Goal: Task Accomplishment & Management: Manage account settings

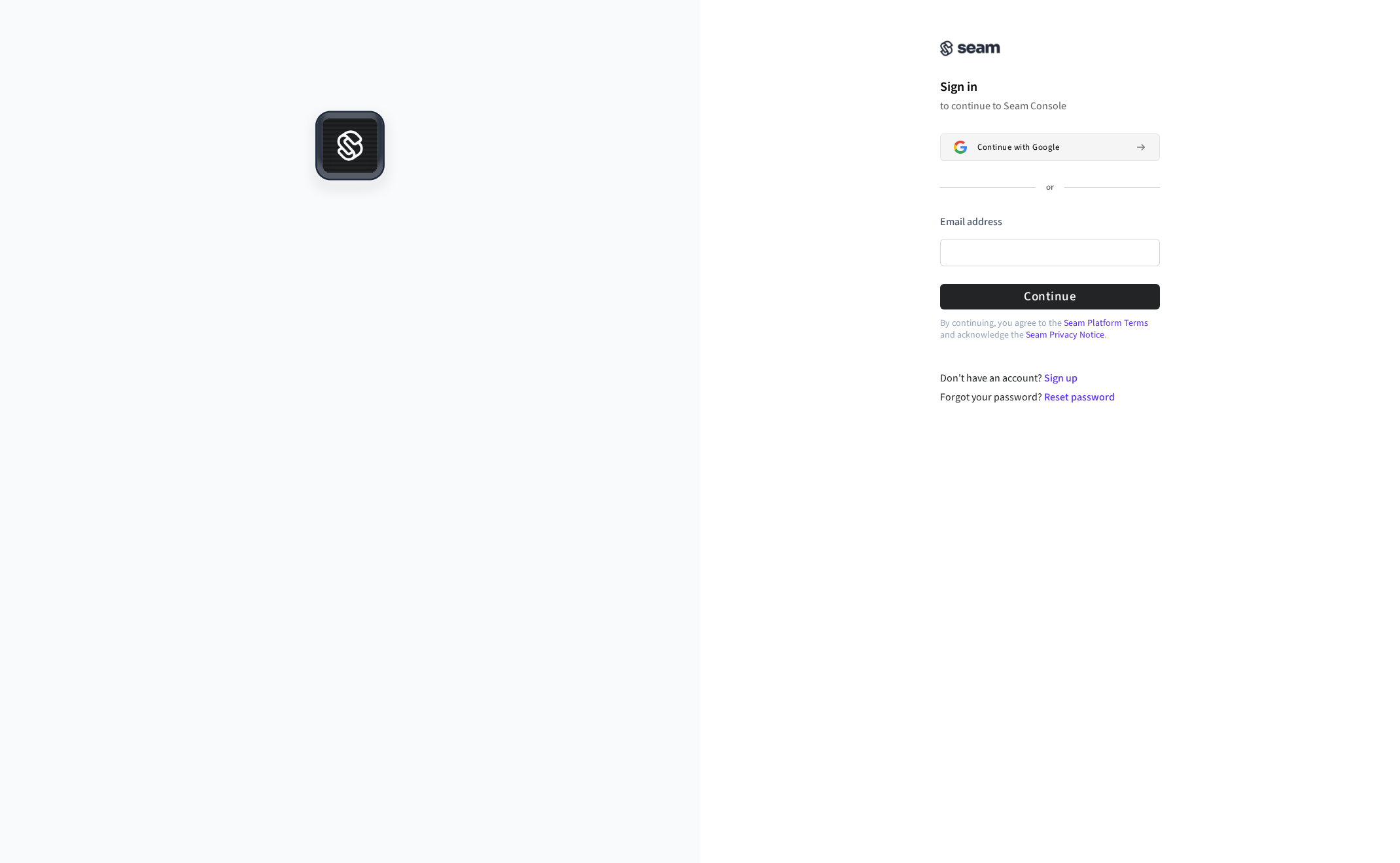
click at [1025, 140] on button "Continue with Google" at bounding box center [1049, 147] width 220 height 28
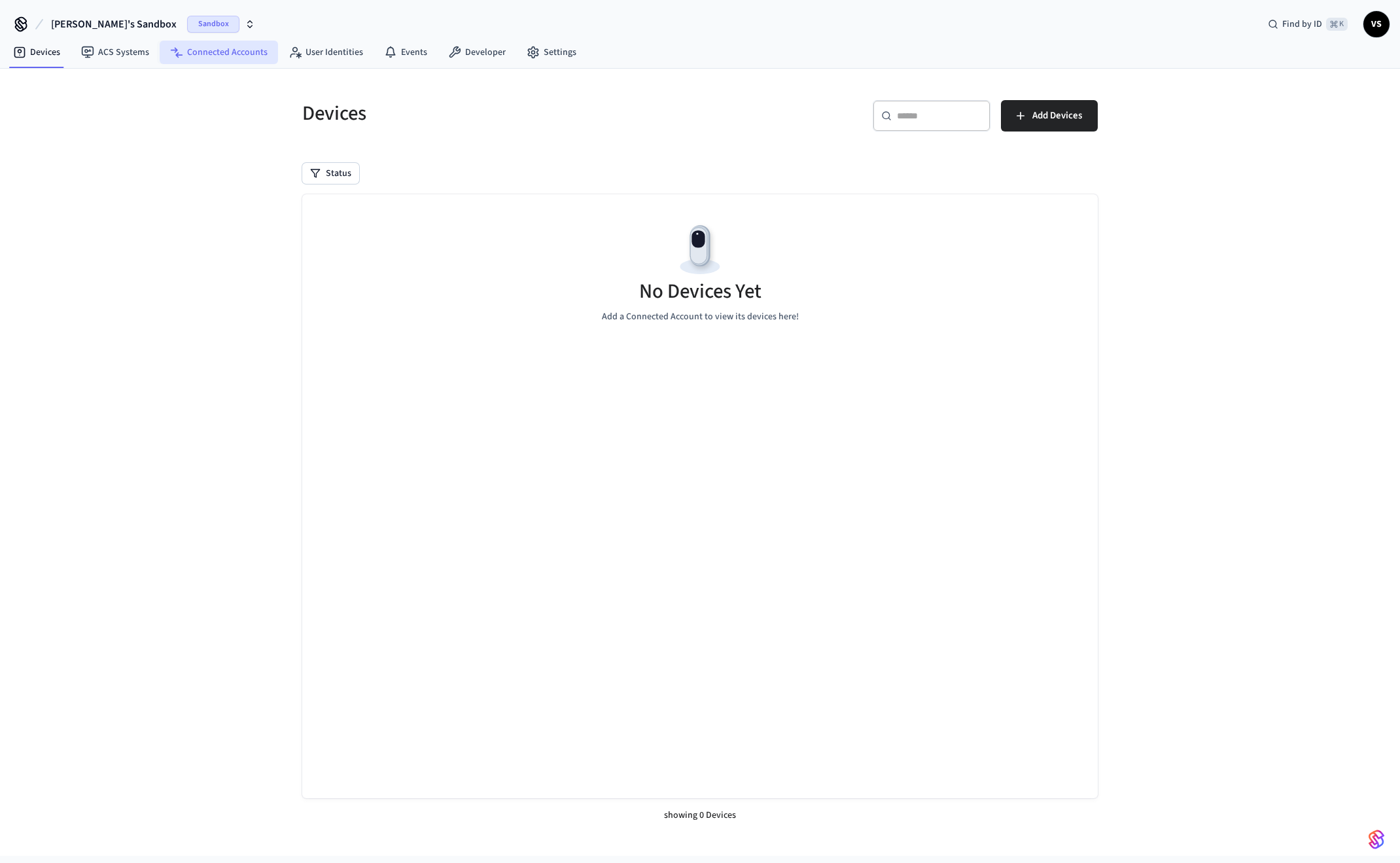
click at [194, 52] on link "Connected Accounts" at bounding box center [219, 52] width 118 height 23
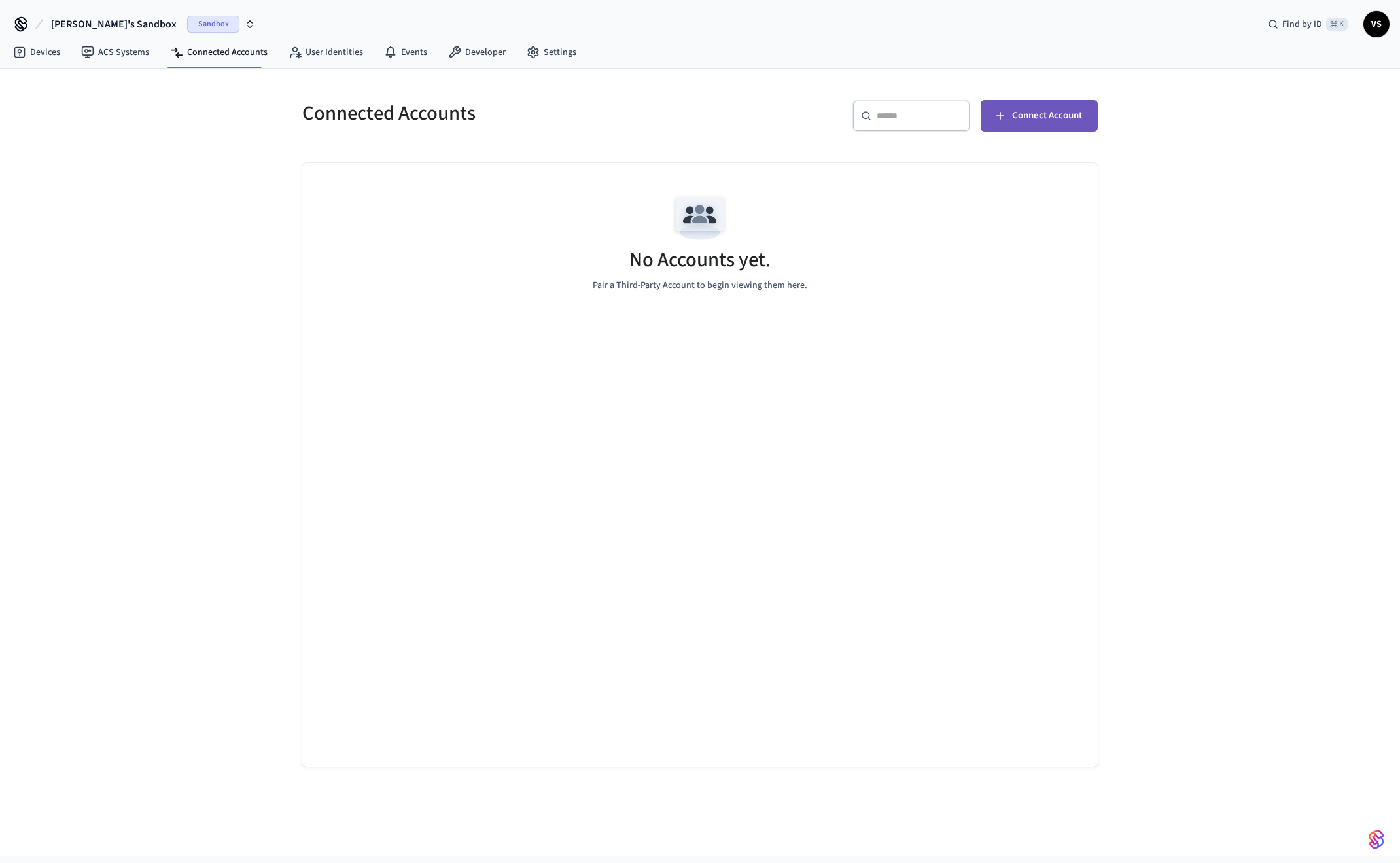
click at [1052, 115] on span "Connect Account" at bounding box center [1046, 116] width 70 height 17
click at [1036, 120] on span "Connect Account" at bounding box center [1046, 116] width 70 height 17
click at [543, 48] on link "Settings" at bounding box center [551, 52] width 70 height 23
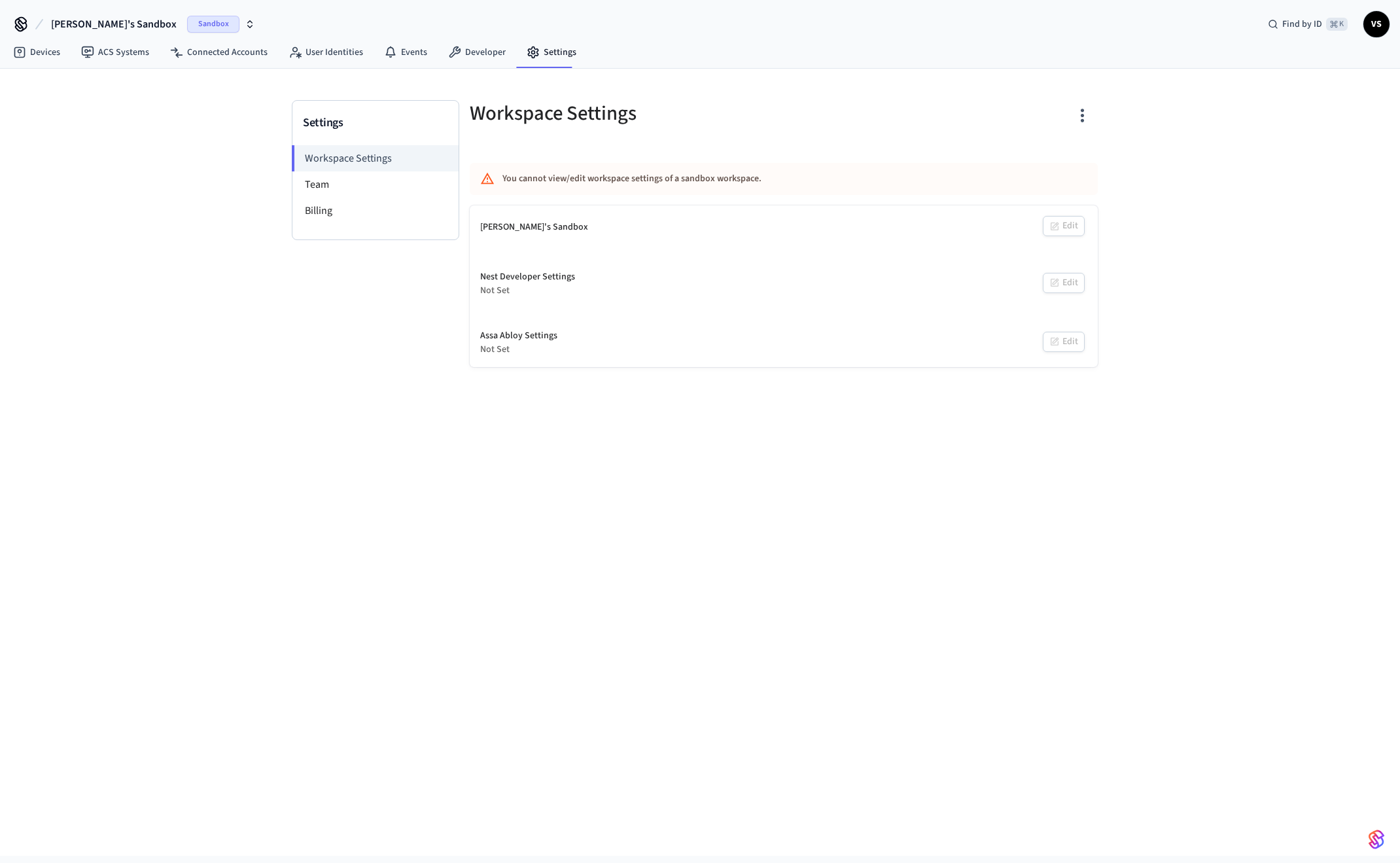
click at [218, 26] on button "Vladimir's Sandbox Sandbox" at bounding box center [153, 24] width 212 height 28
click at [176, 85] on span "Sandbox" at bounding box center [192, 84] width 52 height 17
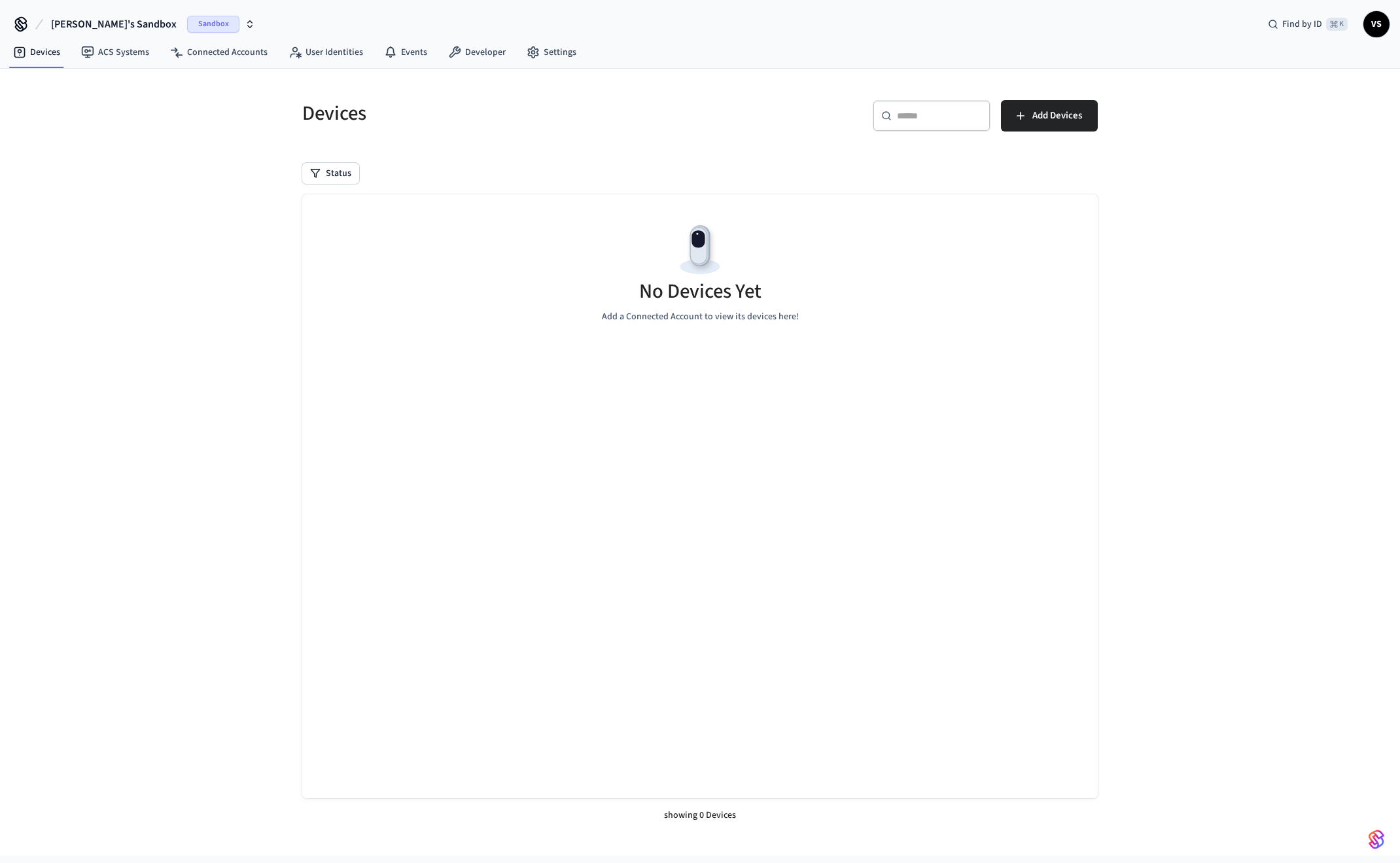
click at [189, 24] on span "Sandbox" at bounding box center [212, 24] width 52 height 17
click at [73, 114] on span "New Workspace" at bounding box center [77, 111] width 61 height 13
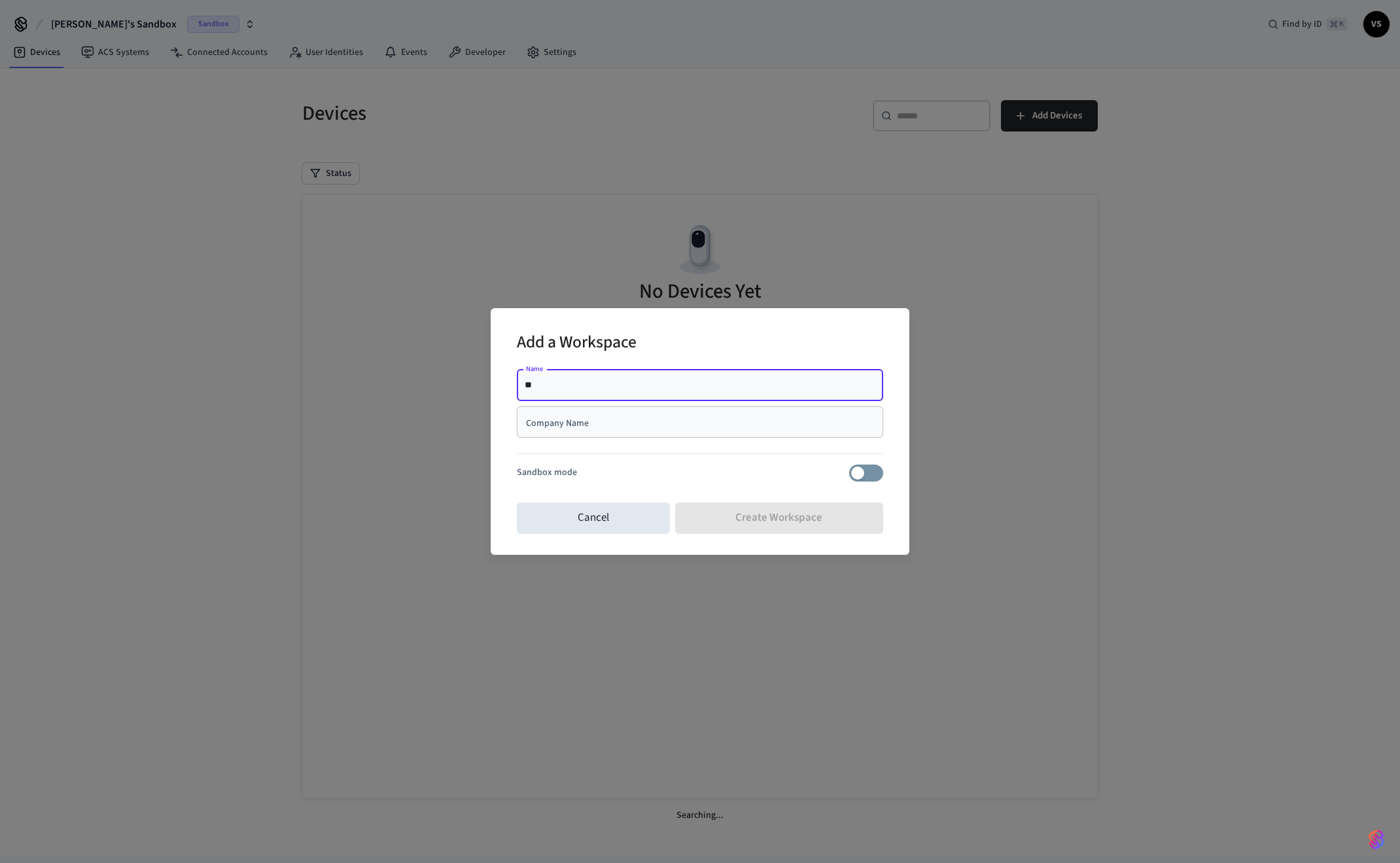
type input "*"
type input "******"
click at [761, 520] on div "Cancel Create Workspace" at bounding box center [700, 517] width 366 height 42
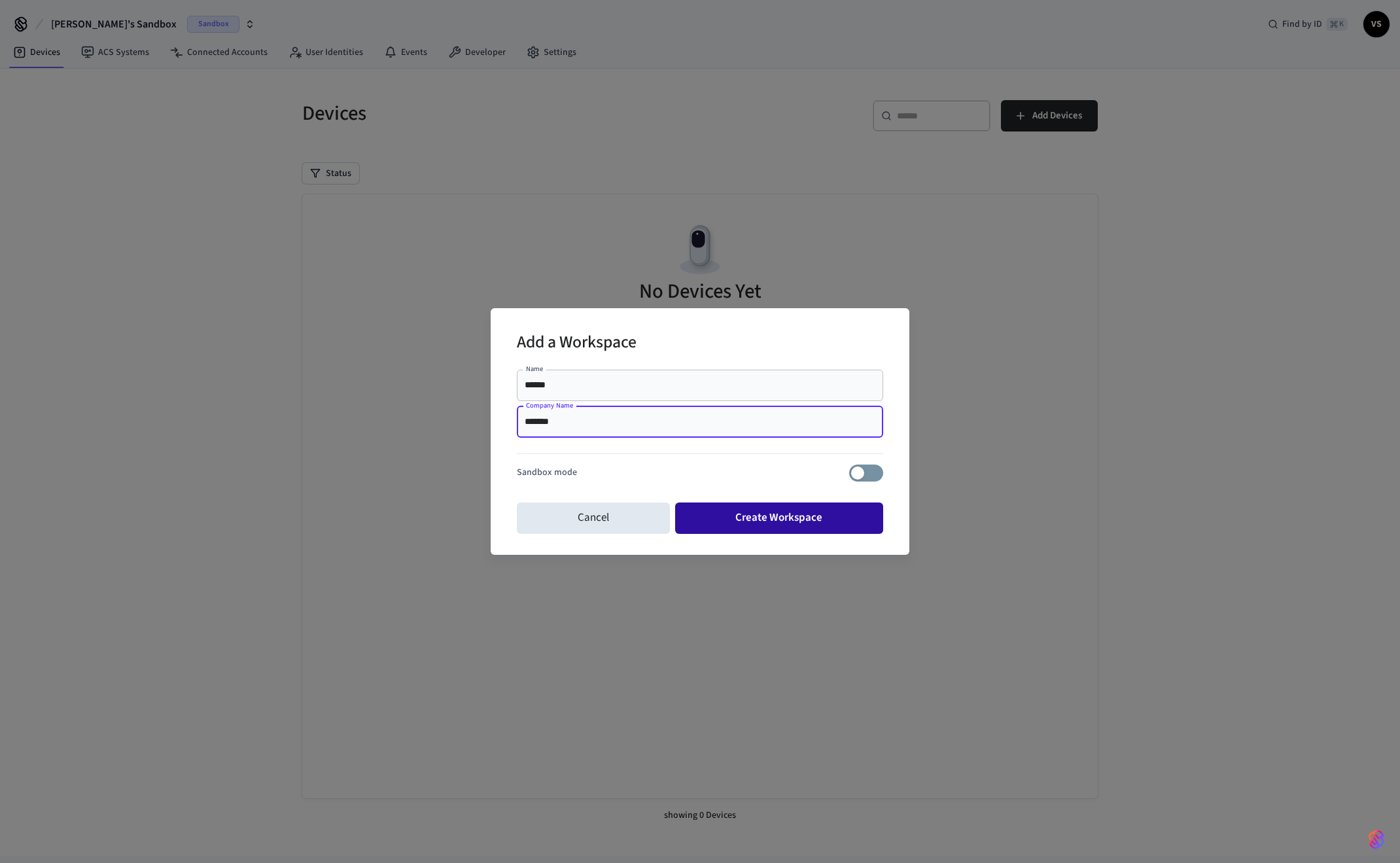
type input "*******"
click at [769, 523] on button "Create Workspace" at bounding box center [779, 517] width 209 height 31
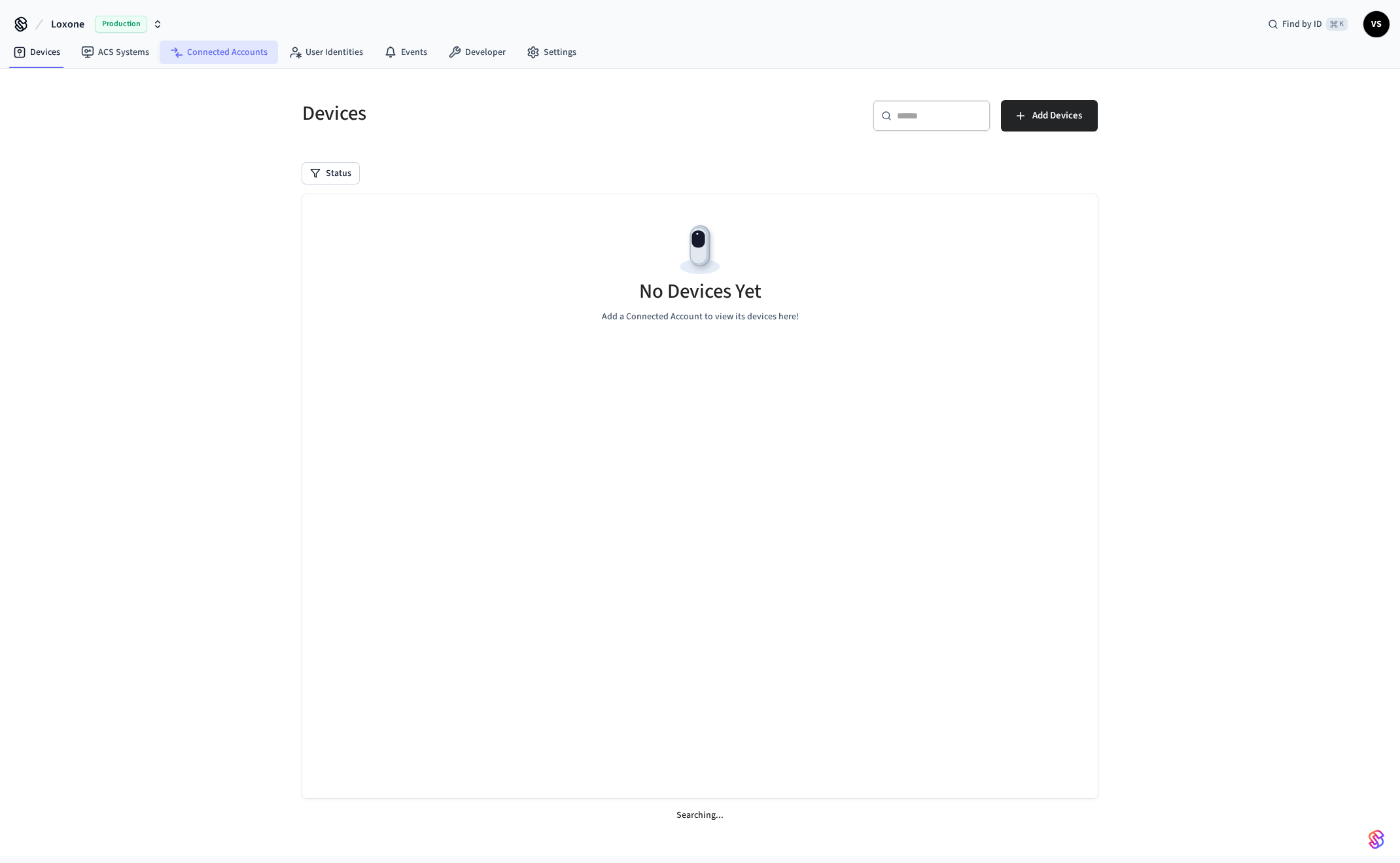
click at [223, 54] on link "Connected Accounts" at bounding box center [219, 52] width 118 height 23
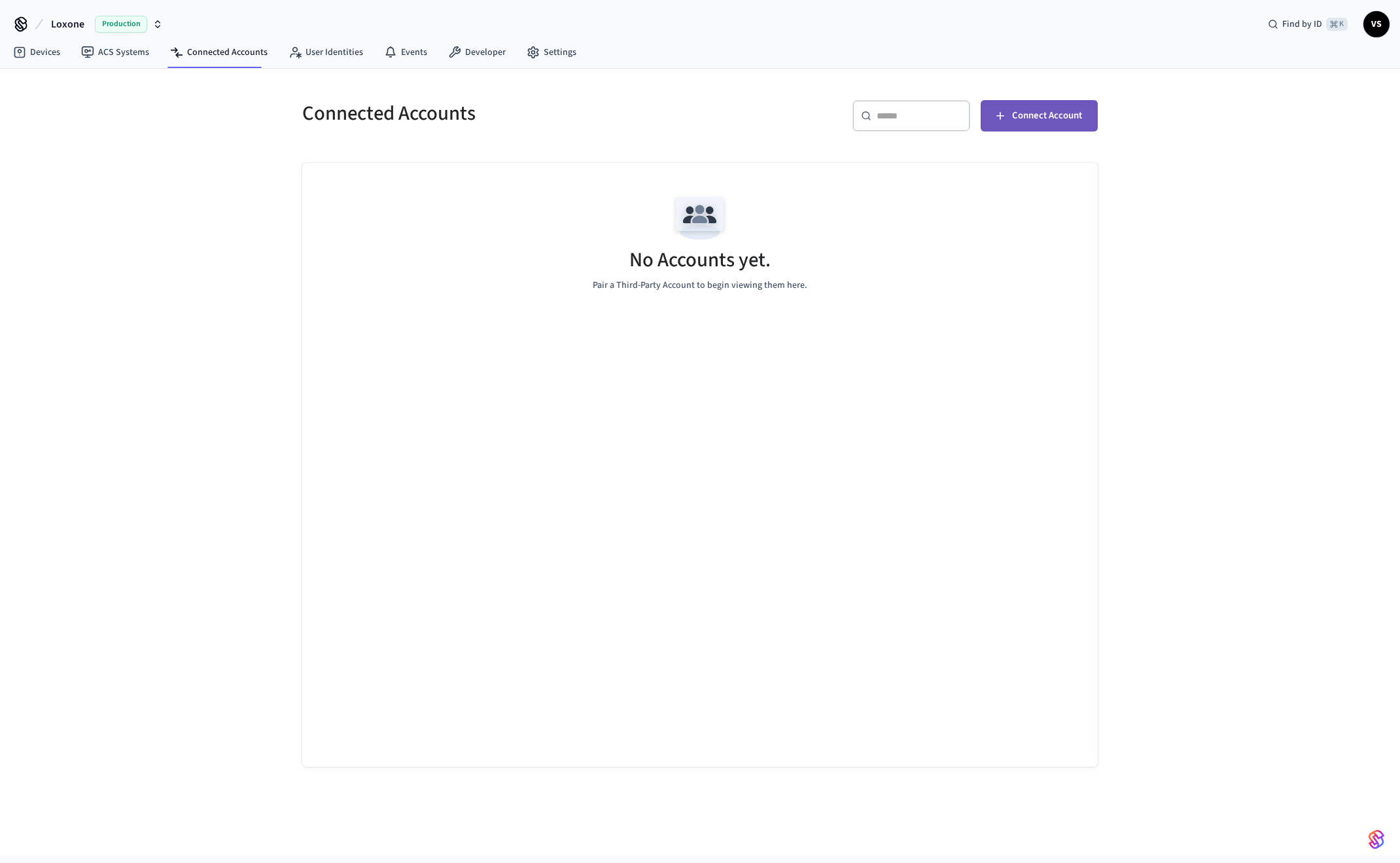
click at [1037, 118] on span "Connect Account" at bounding box center [1046, 116] width 70 height 17
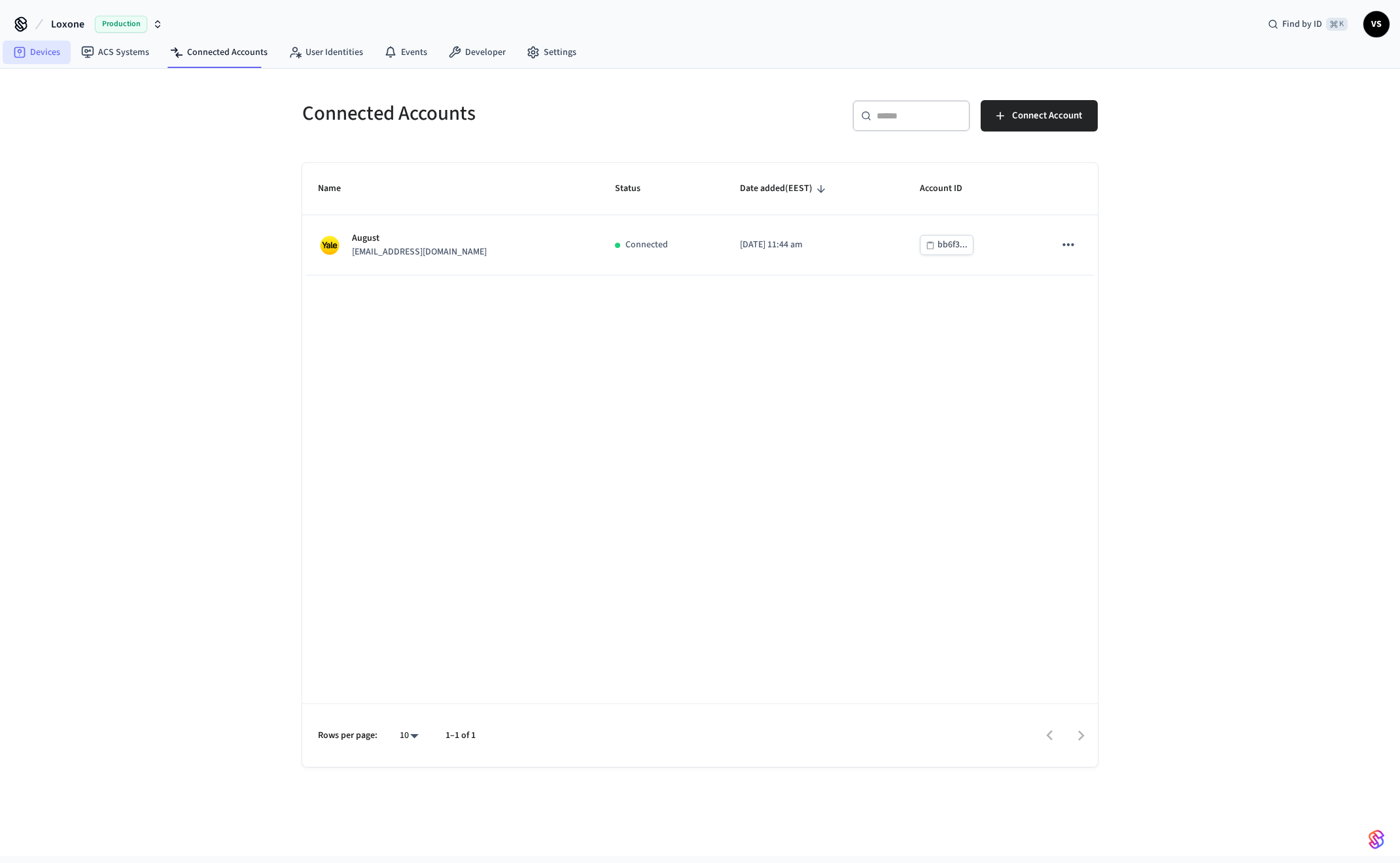
click at [46, 58] on link "Devices" at bounding box center [36, 52] width 68 height 23
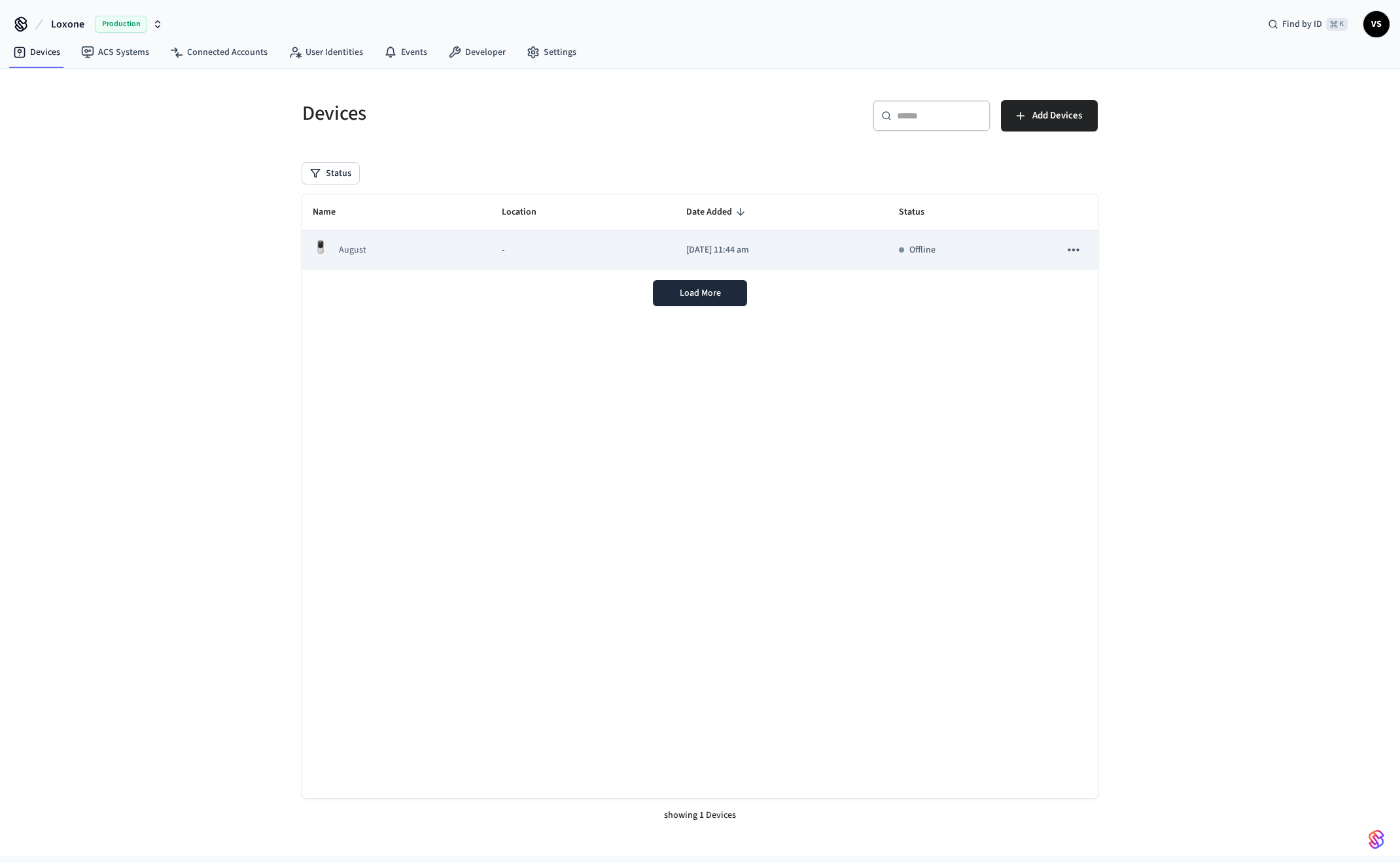
click at [384, 252] on div "August" at bounding box center [396, 250] width 168 height 21
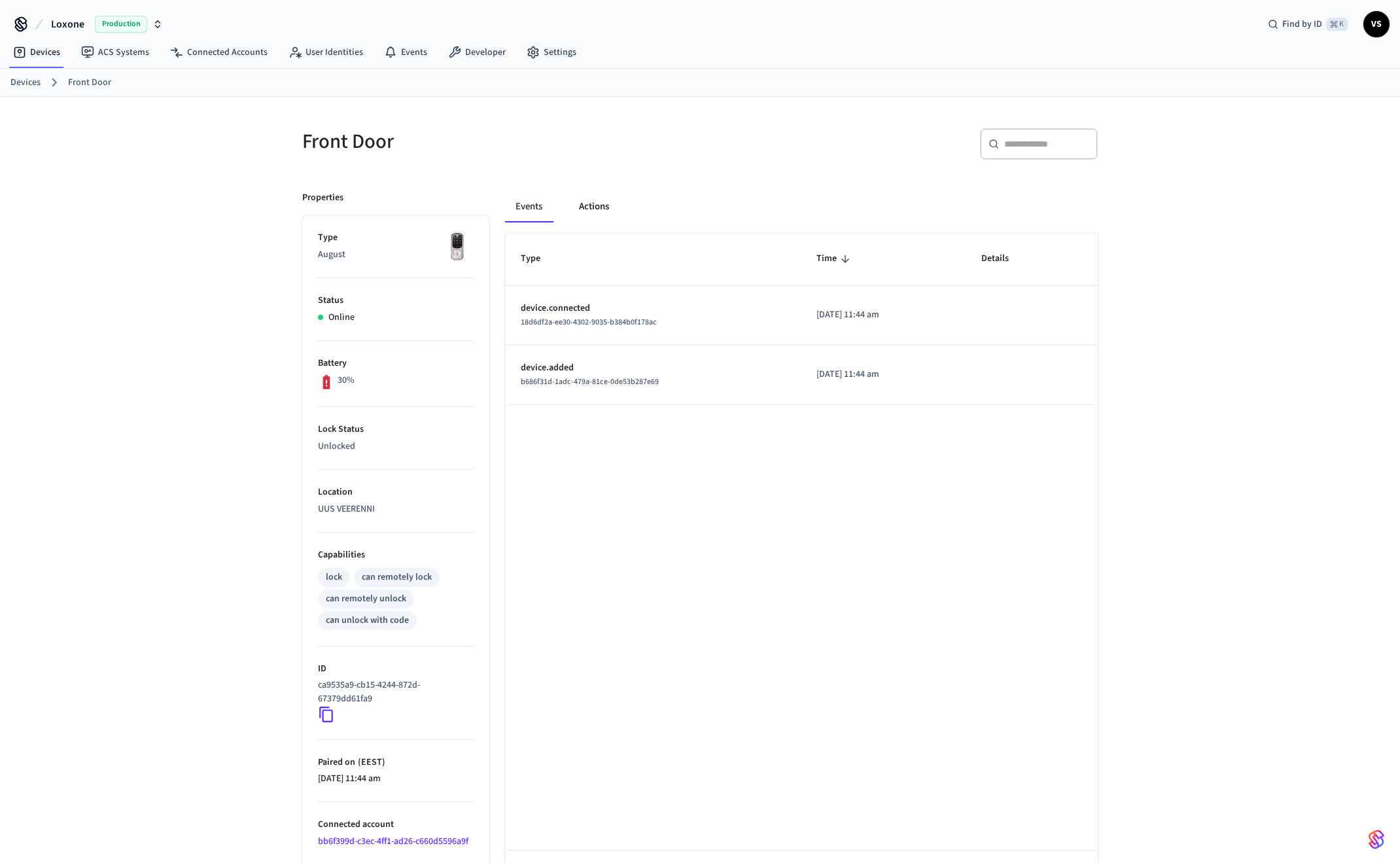
click at [594, 208] on button "Actions" at bounding box center [593, 206] width 51 height 31
click at [526, 207] on button "Events" at bounding box center [529, 206] width 48 height 31
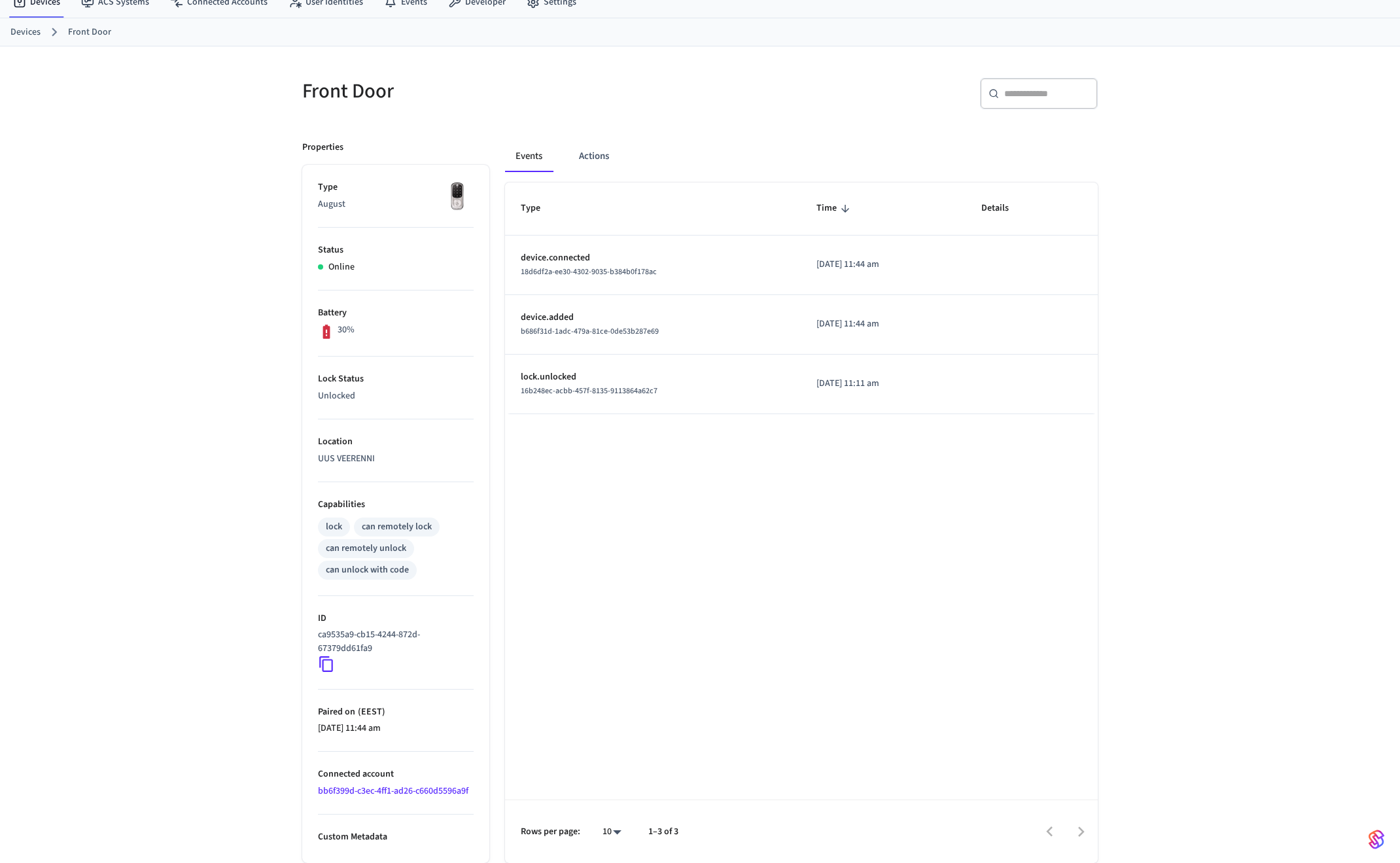
scroll to position [51, 0]
click at [357, 842] on p "Custom Metadata" at bounding box center [396, 836] width 156 height 13
click at [378, 839] on p "Custom Metadata" at bounding box center [396, 836] width 156 height 13
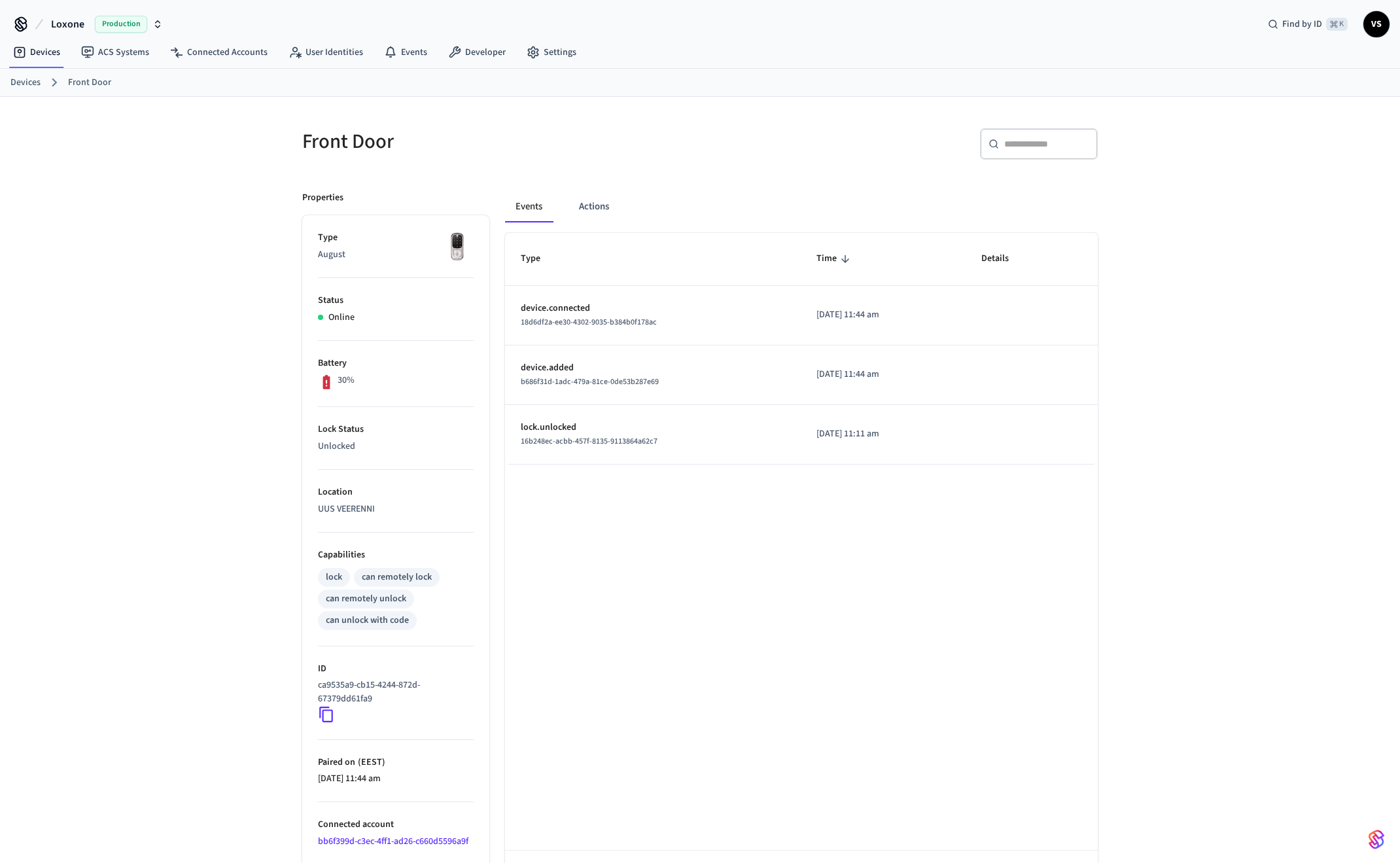
click at [454, 252] on img at bounding box center [457, 247] width 33 height 33
click at [460, 250] on img at bounding box center [457, 247] width 33 height 33
click at [330, 55] on link "User Identities" at bounding box center [325, 52] width 95 height 23
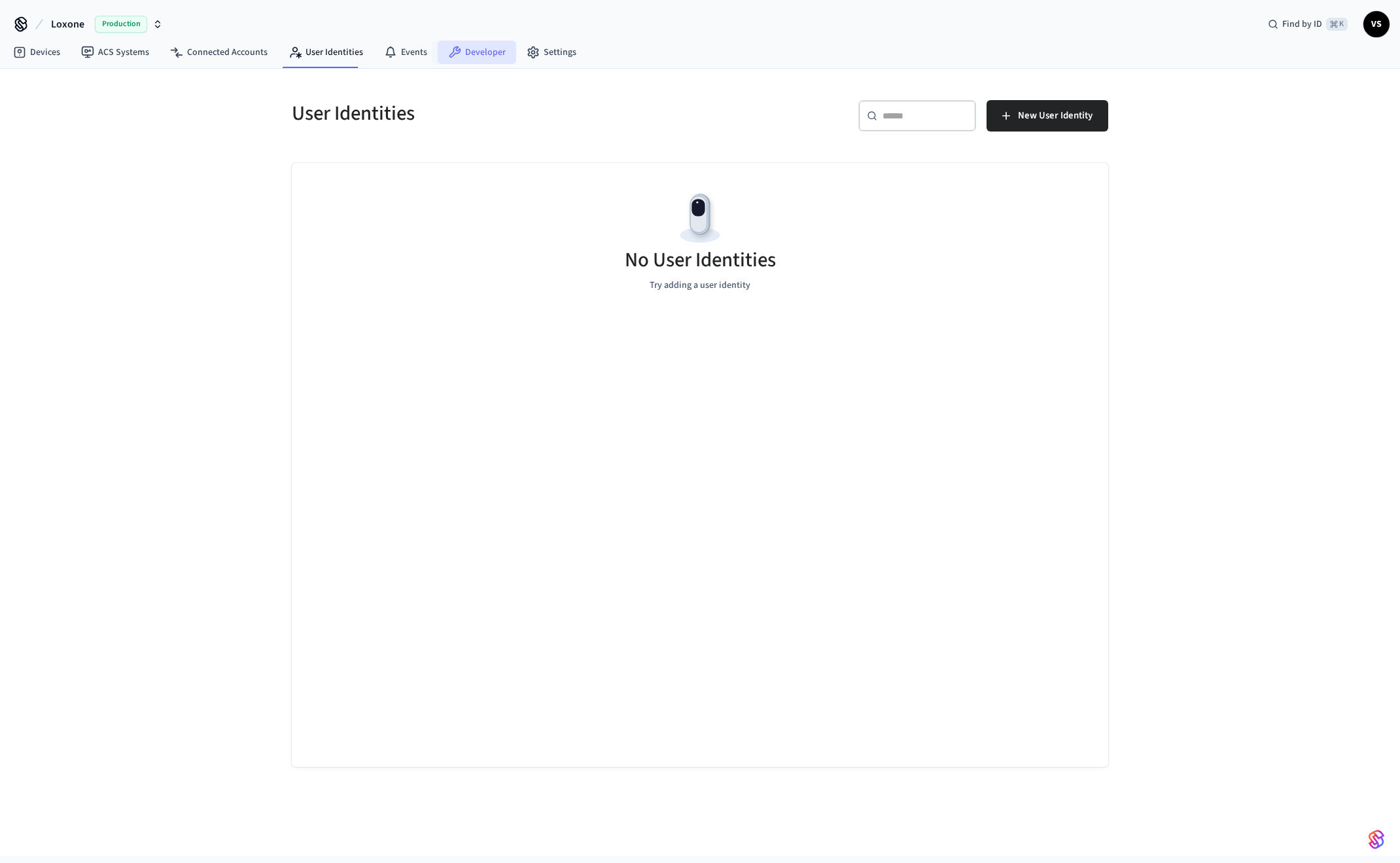
click at [456, 51] on link "Developer" at bounding box center [476, 52] width 78 height 23
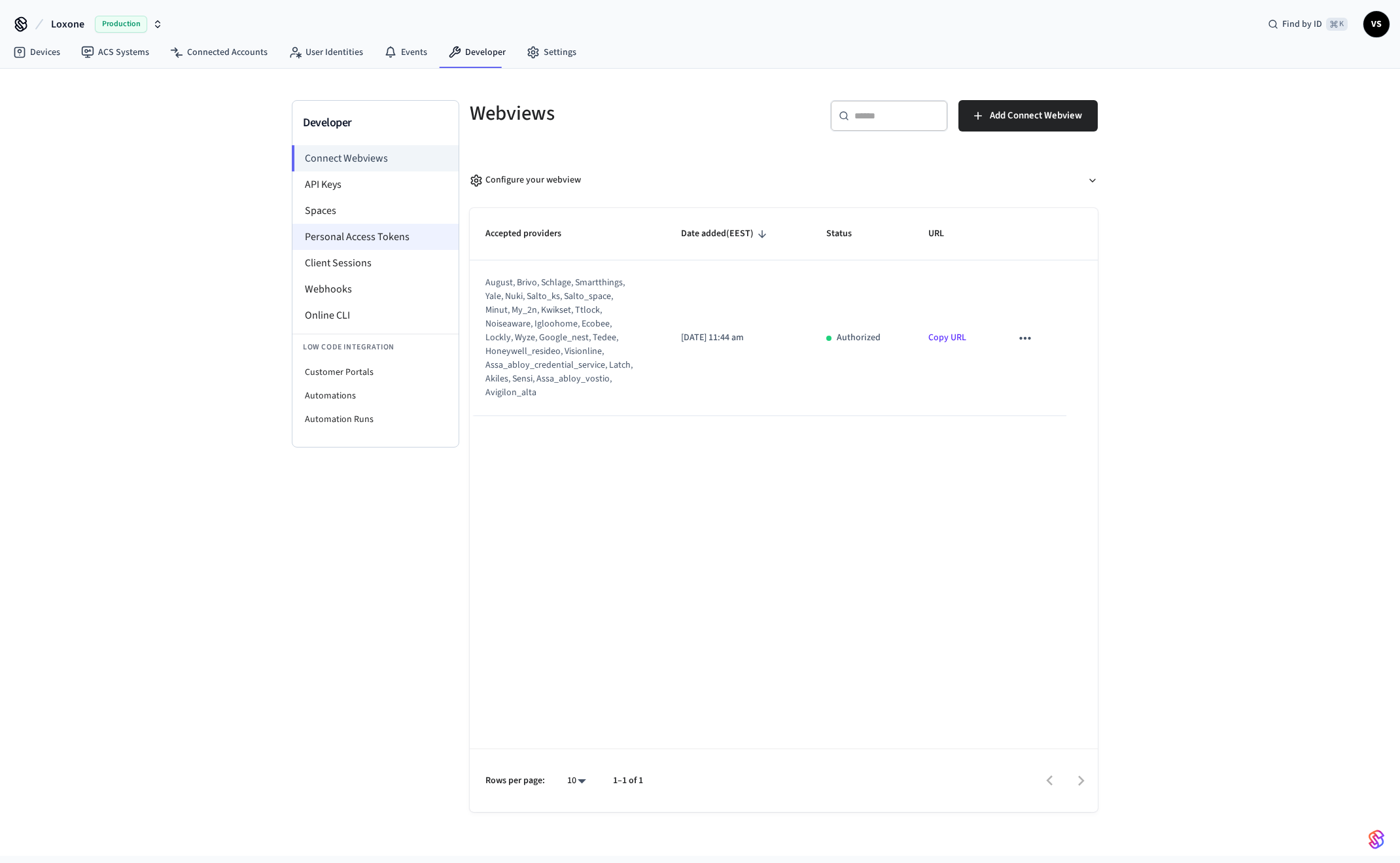
click at [382, 237] on li "Personal Access Tokens" at bounding box center [375, 236] width 166 height 26
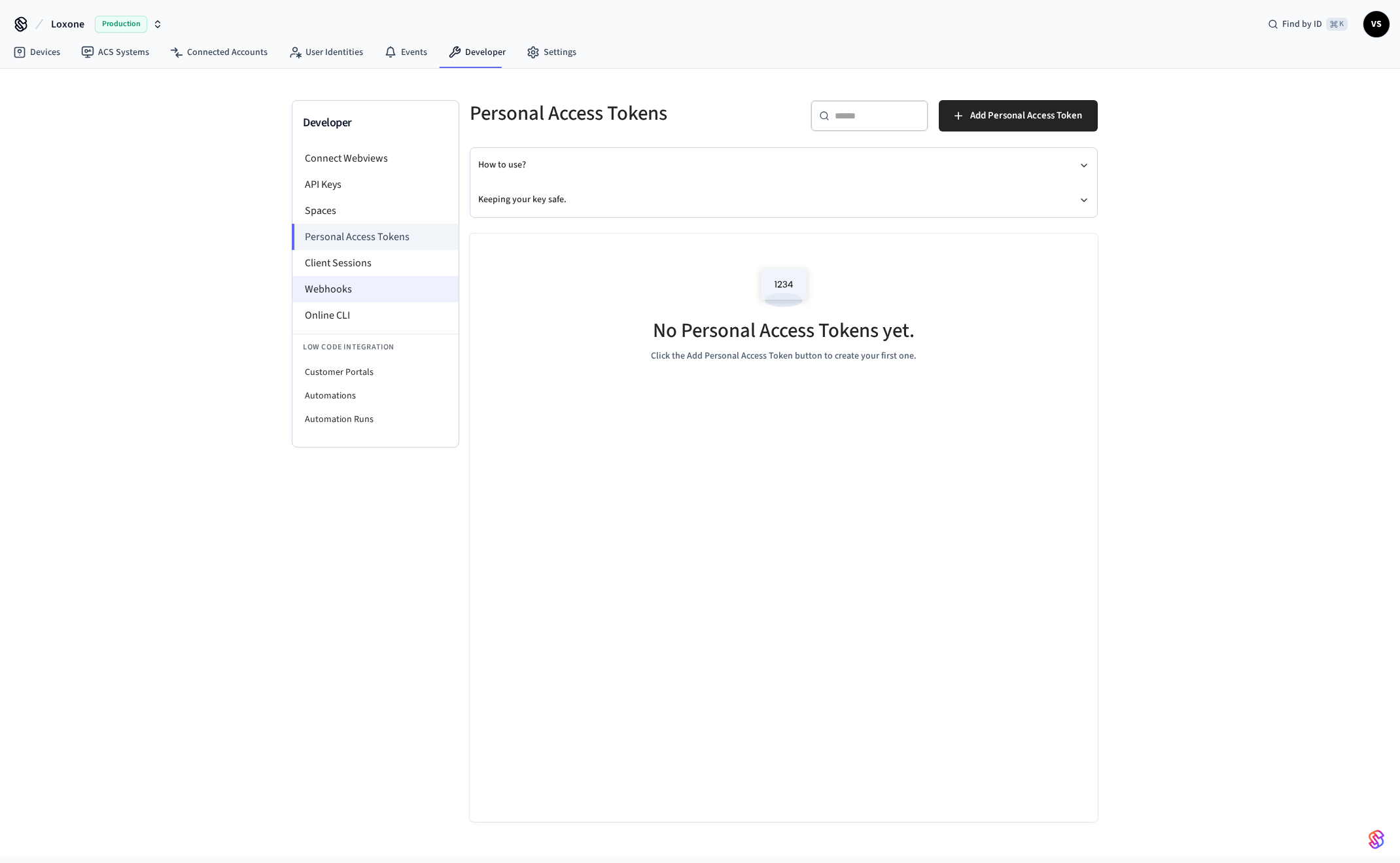
click at [365, 286] on li "Webhooks" at bounding box center [375, 289] width 166 height 26
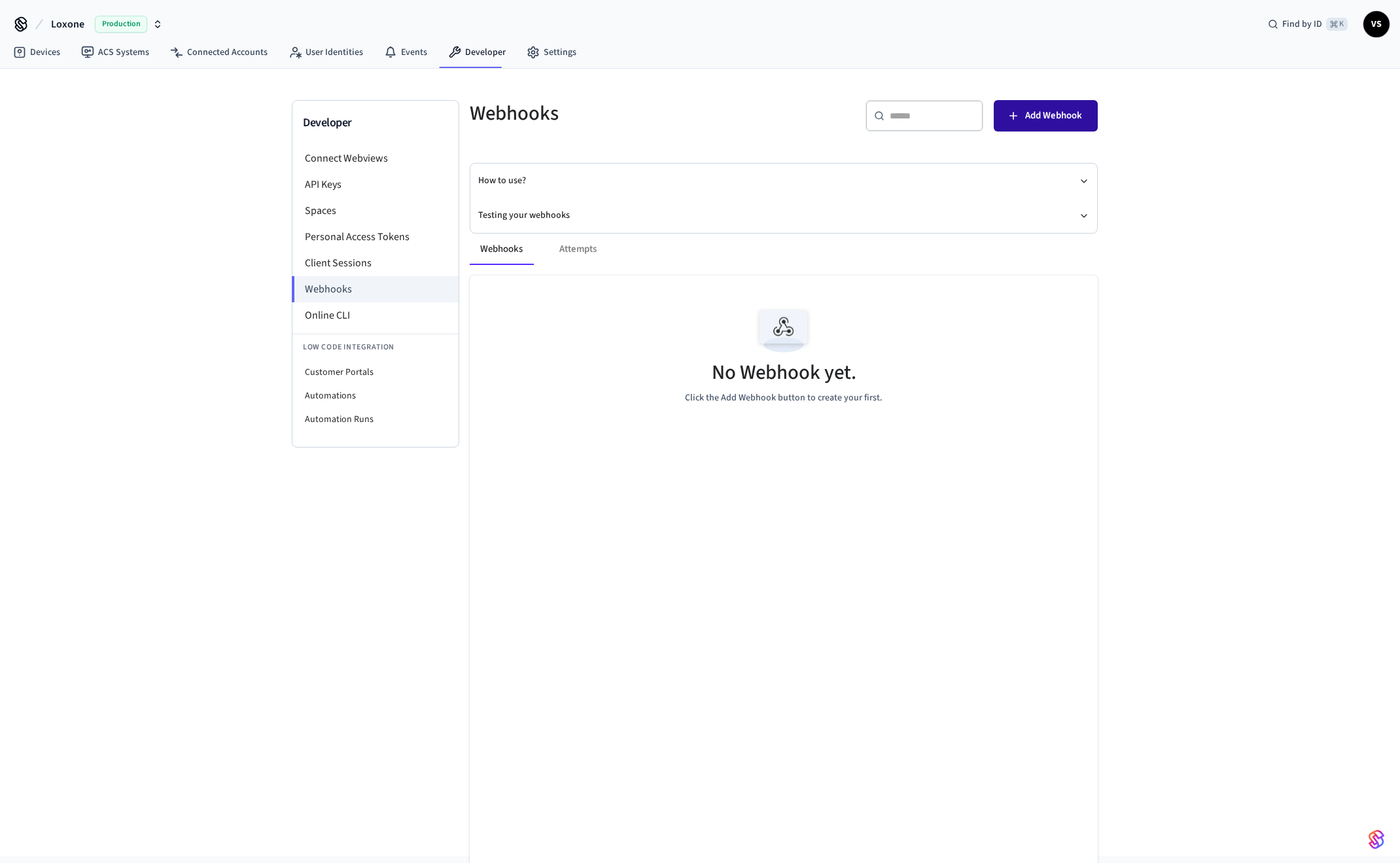
click at [1013, 116] on icon "button" at bounding box center [1012, 116] width 8 height 8
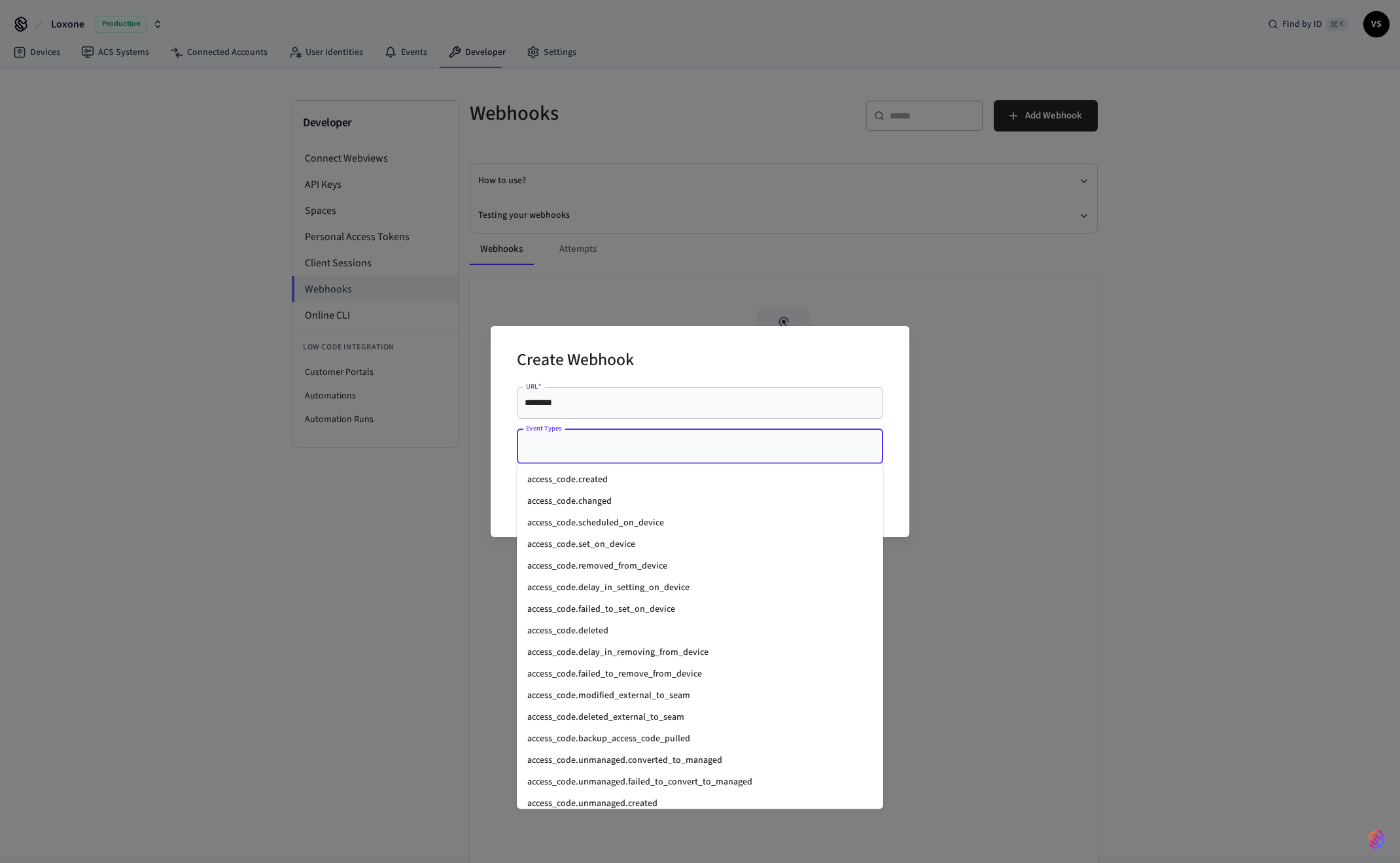
click at [602, 452] on input "Event Types" at bounding box center [690, 446] width 335 height 23
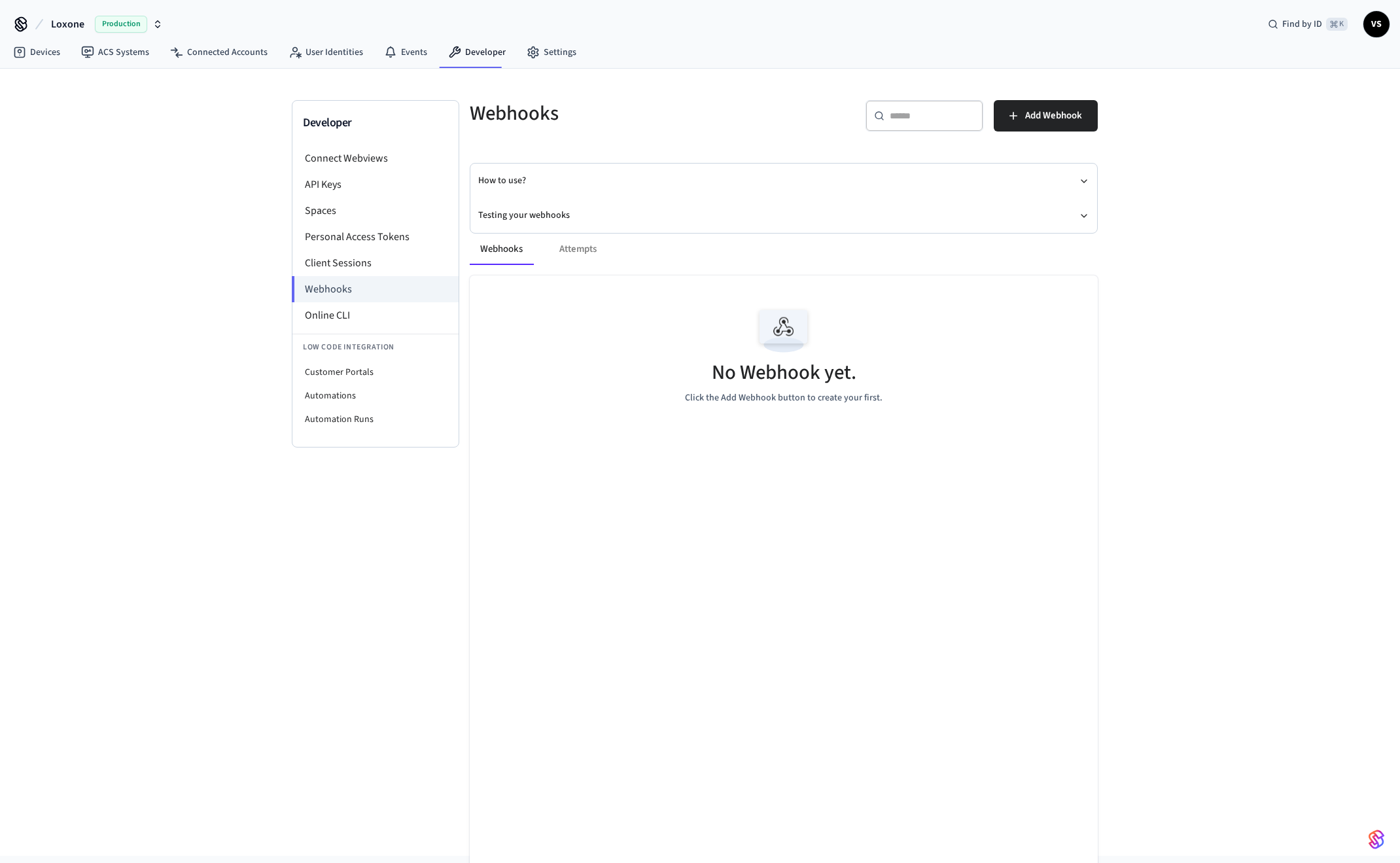
scroll to position [1, 0]
click at [109, 58] on link "ACS Systems" at bounding box center [115, 52] width 89 height 23
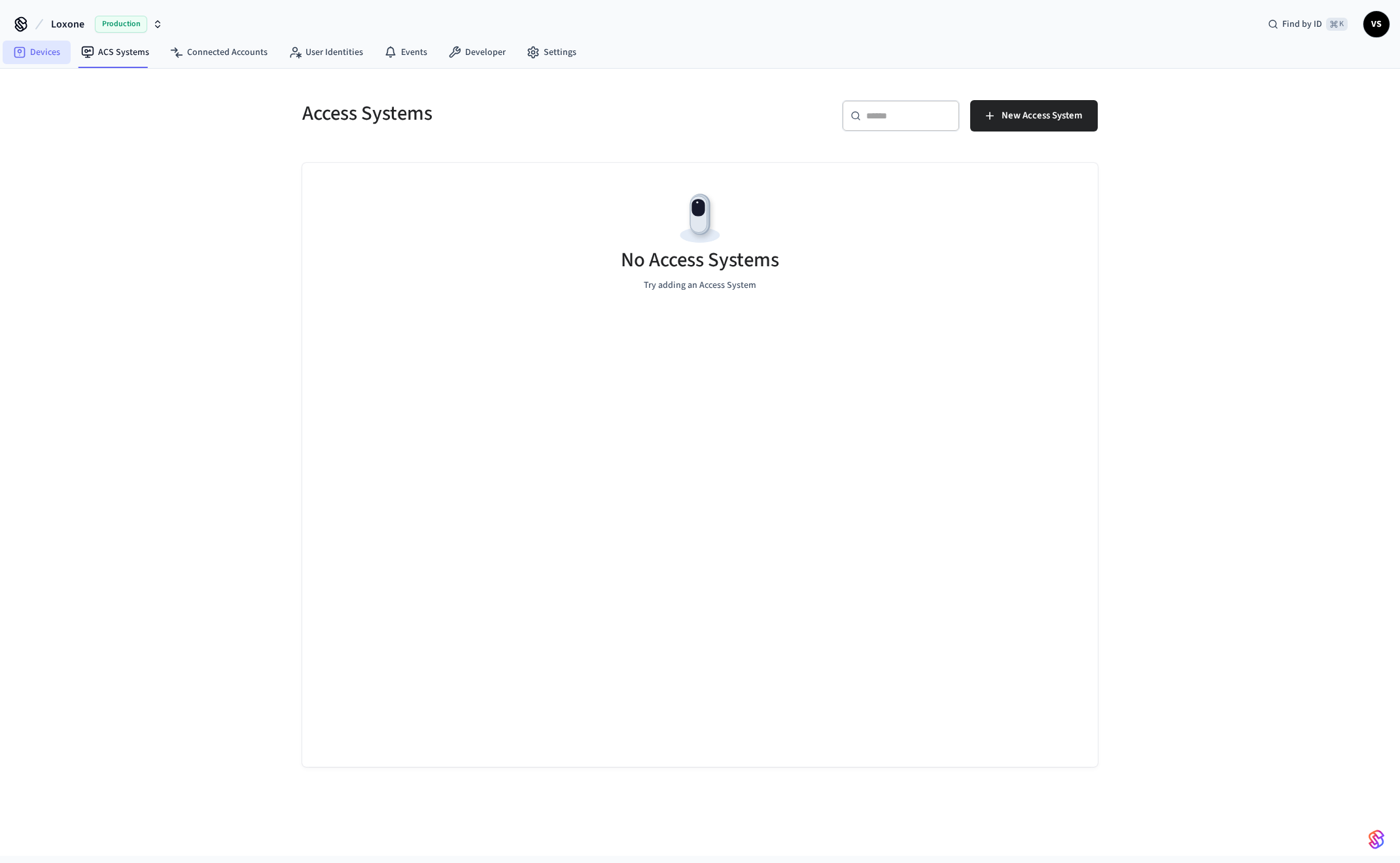
click at [34, 56] on link "Devices" at bounding box center [36, 52] width 68 height 23
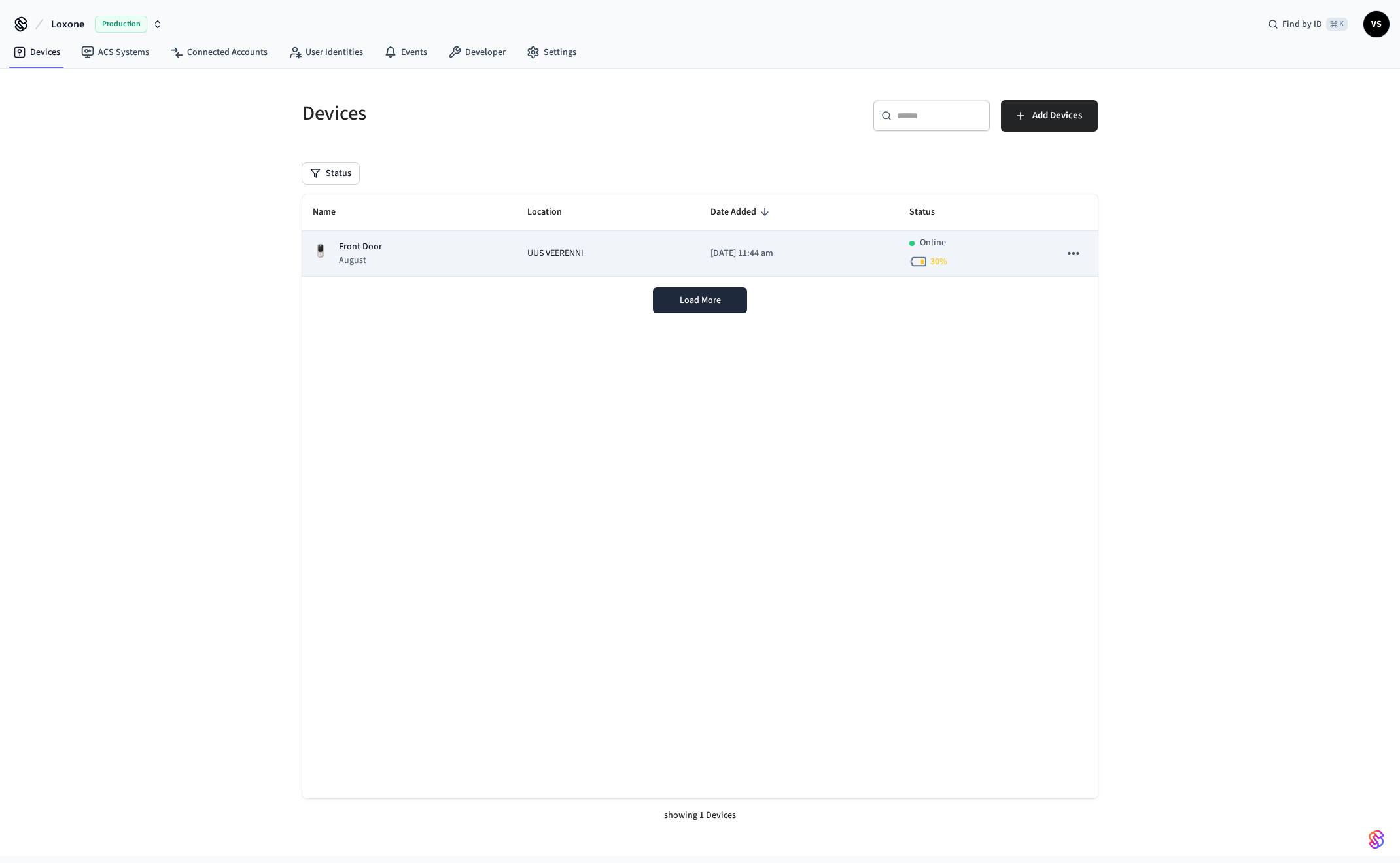
click at [353, 260] on p "August" at bounding box center [360, 260] width 44 height 13
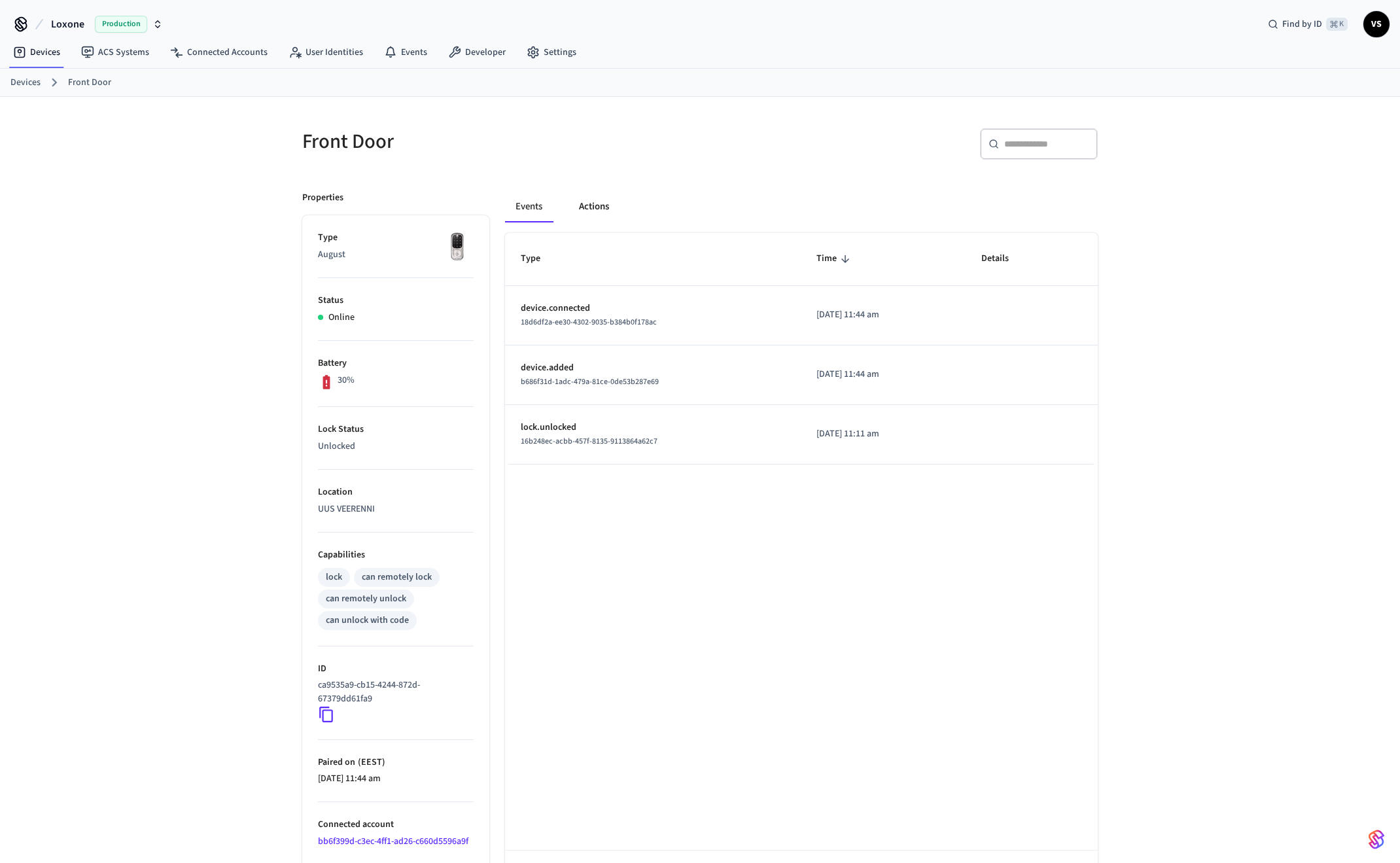
click at [596, 204] on button "Actions" at bounding box center [593, 206] width 51 height 31
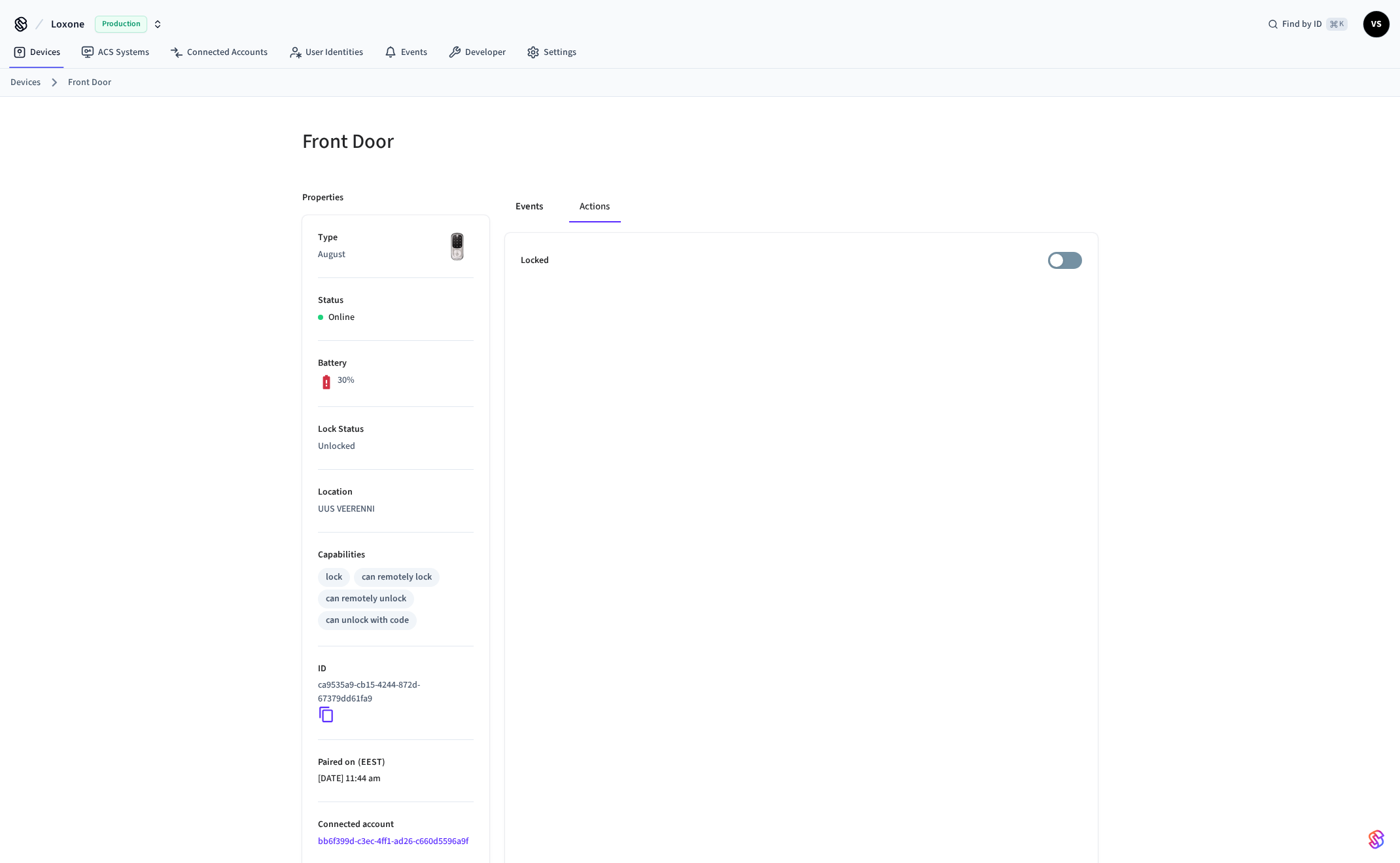
click at [527, 208] on button "Events" at bounding box center [529, 206] width 48 height 31
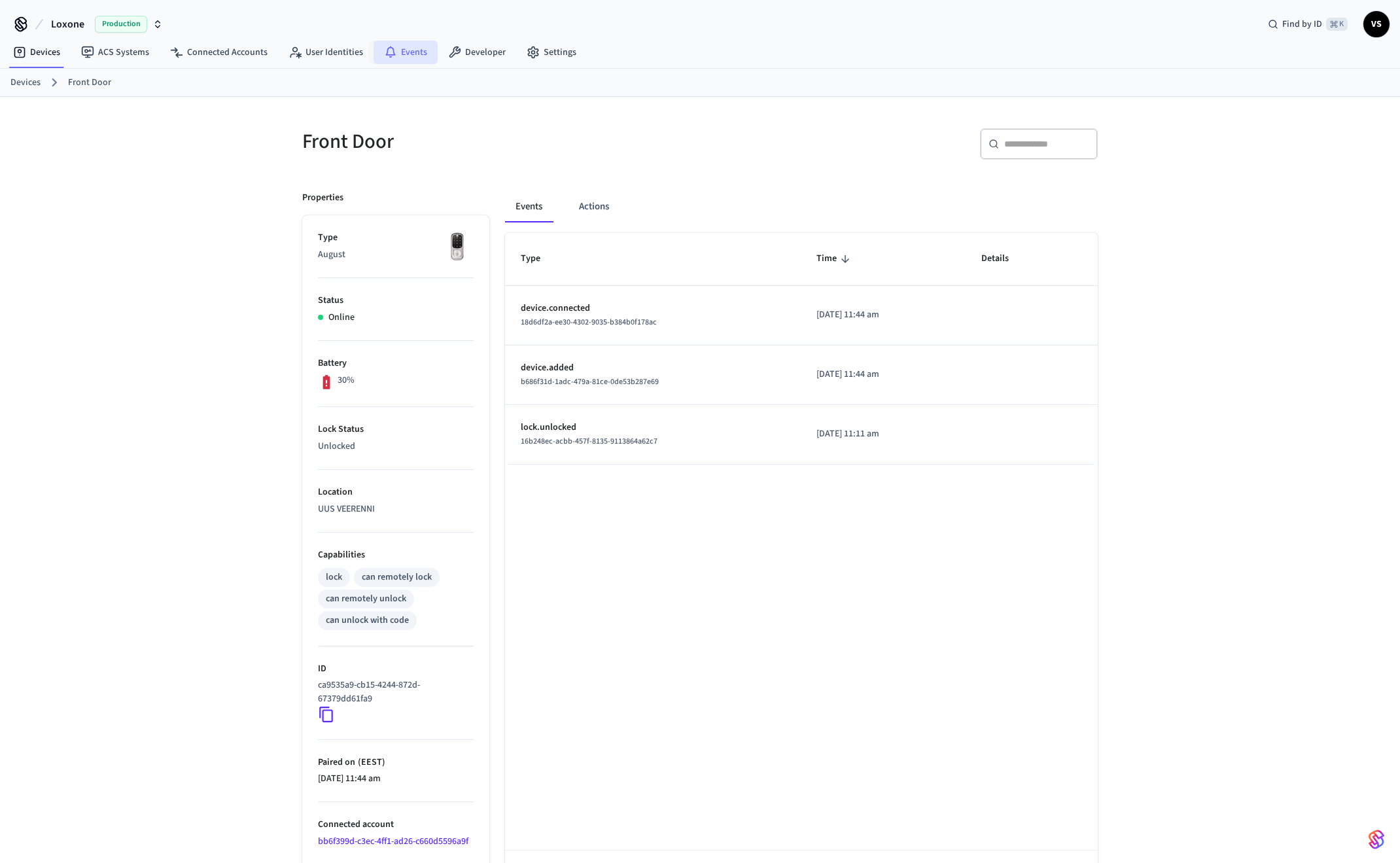
click at [390, 50] on icon at bounding box center [390, 52] width 13 height 13
